Goal: Information Seeking & Learning: Learn about a topic

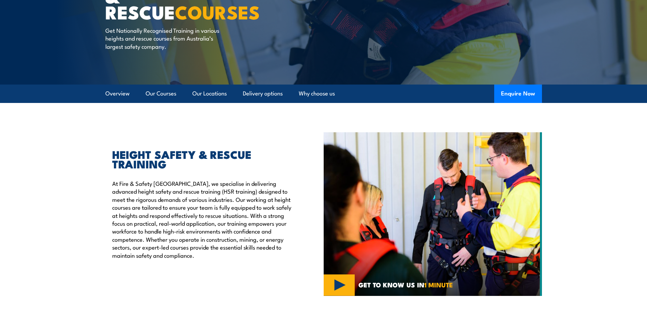
scroll to position [137, 0]
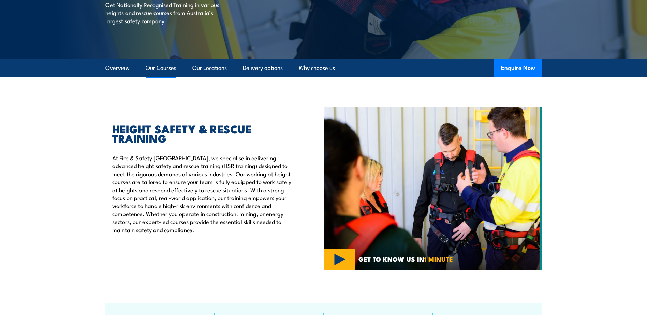
click at [160, 70] on link "Our Courses" at bounding box center [161, 68] width 31 height 18
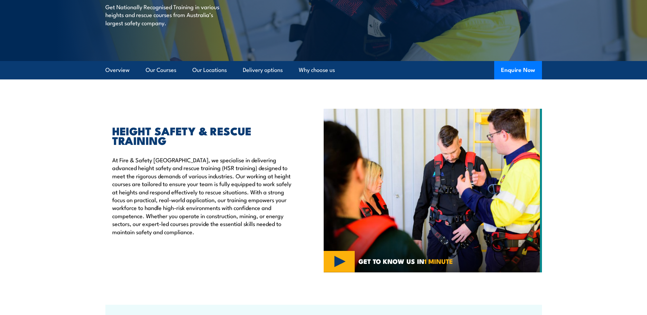
scroll to position [137, 0]
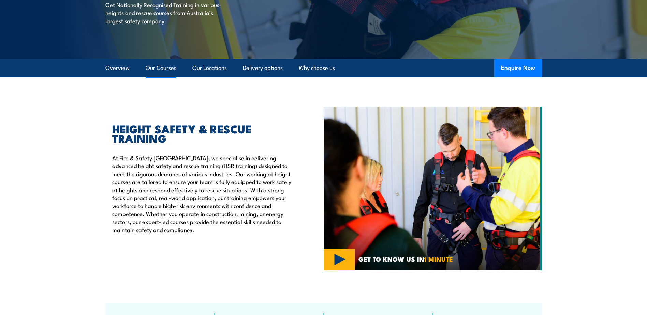
click at [171, 71] on link "Our Courses" at bounding box center [161, 68] width 31 height 18
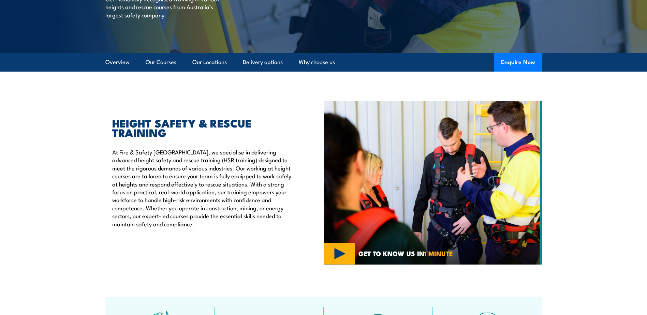
scroll to position [0, 0]
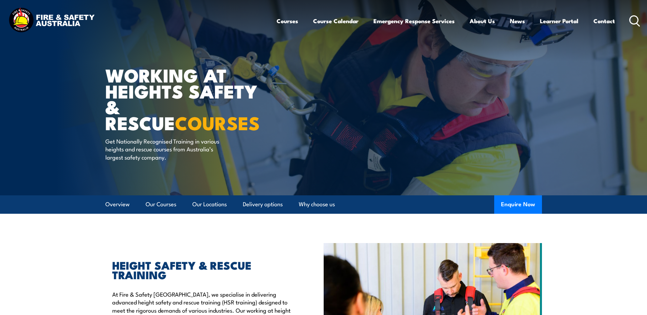
click at [69, 22] on img at bounding box center [51, 20] width 89 height 29
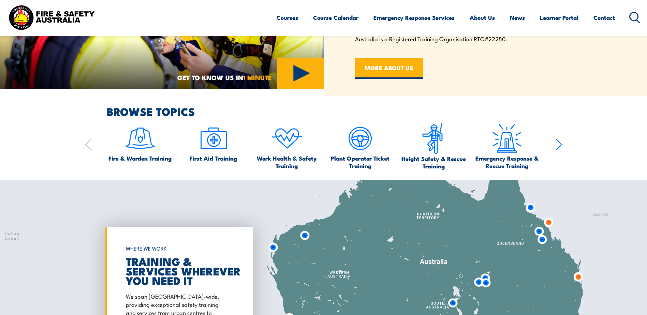
scroll to position [410, 0]
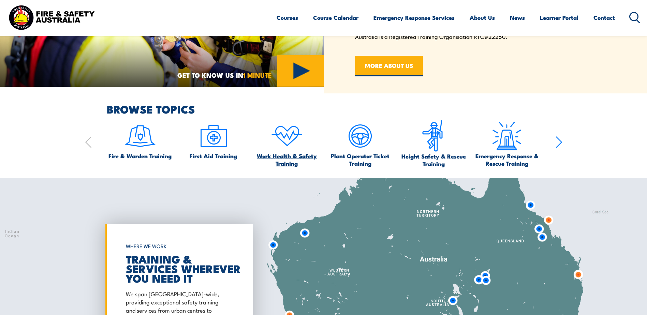
click at [287, 165] on span "Work Health & Safety Training" at bounding box center [287, 159] width 67 height 15
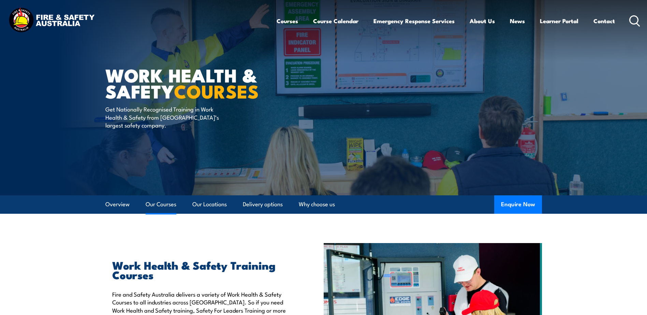
click at [165, 208] on link "Our Courses" at bounding box center [161, 205] width 31 height 18
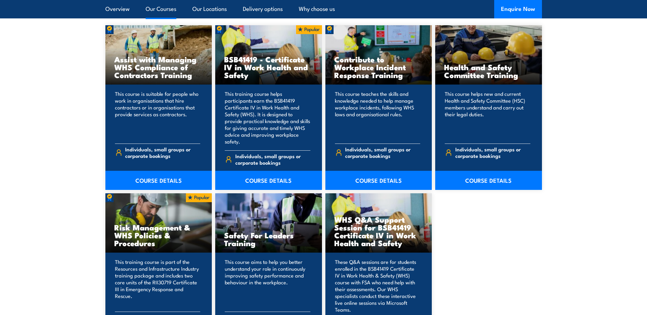
scroll to position [552, 0]
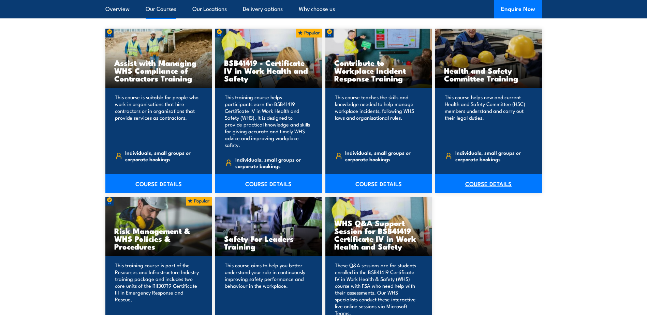
click at [491, 178] on link "COURSE DETAILS" at bounding box center [488, 183] width 107 height 19
